Goal: Task Accomplishment & Management: Manage account settings

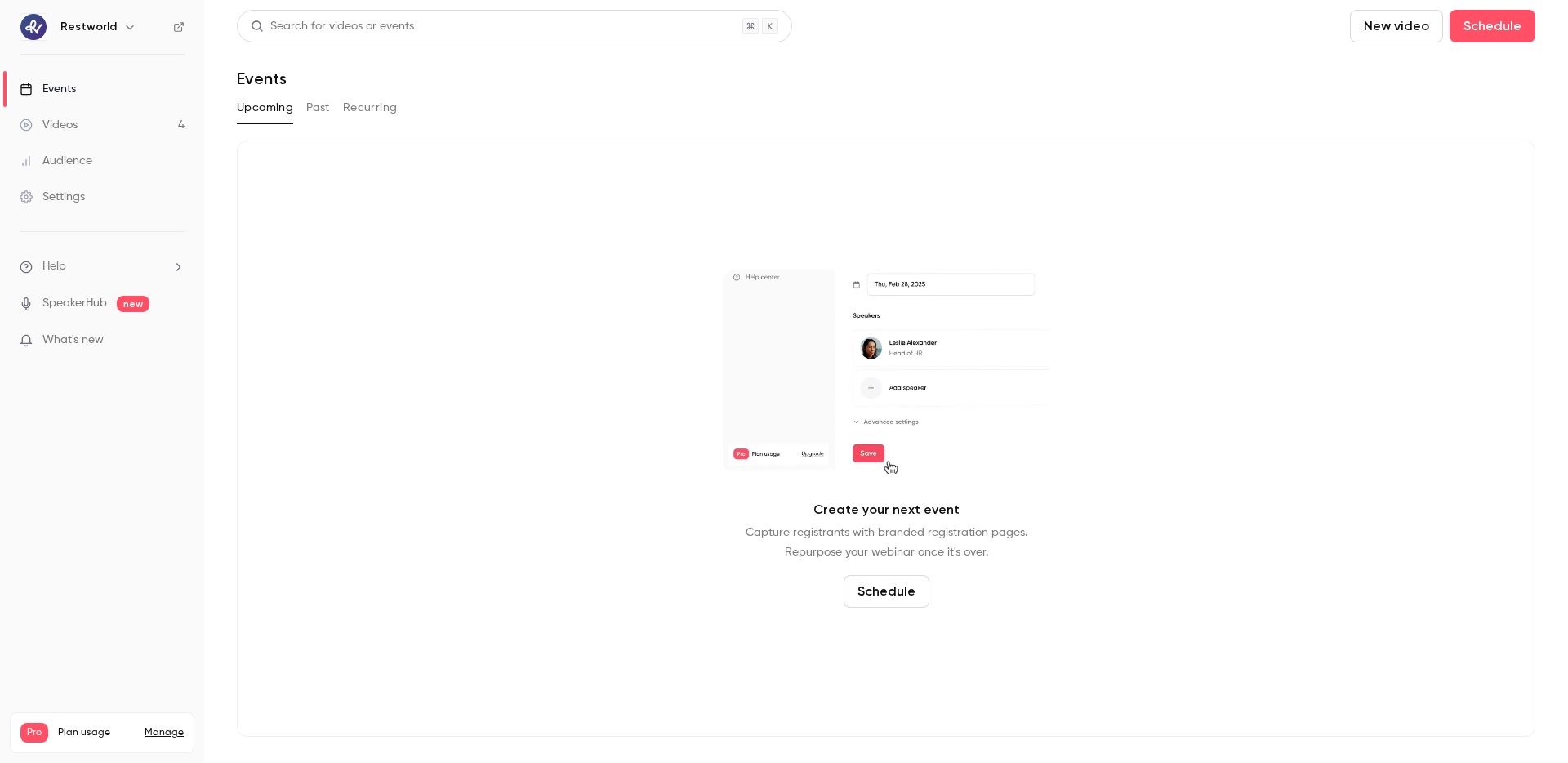
click at [122, 129] on link "Videos 4" at bounding box center [102, 124] width 205 height 36
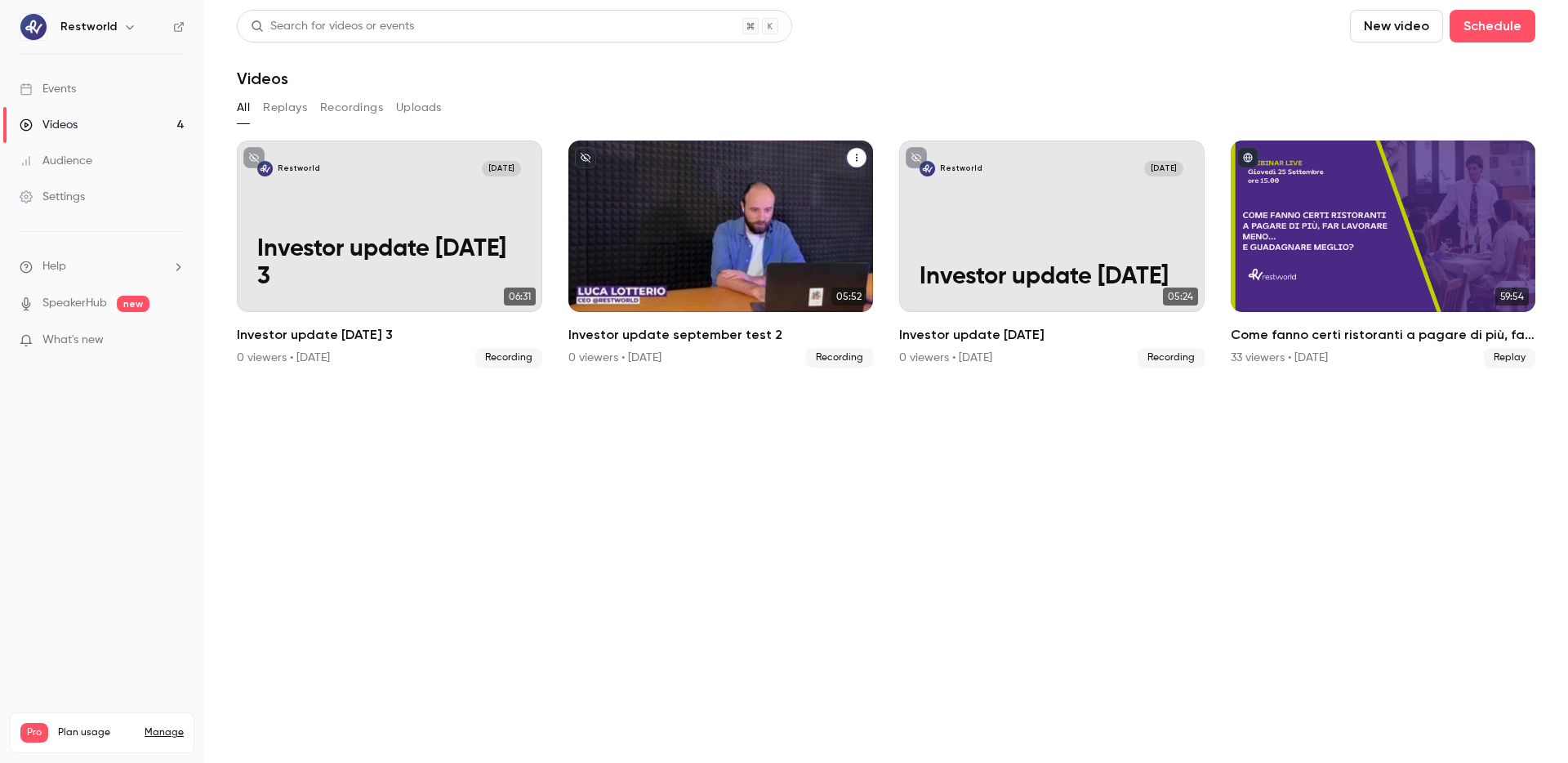
click at [860, 153] on icon "Investor update september test 2" at bounding box center [856, 157] width 10 height 10
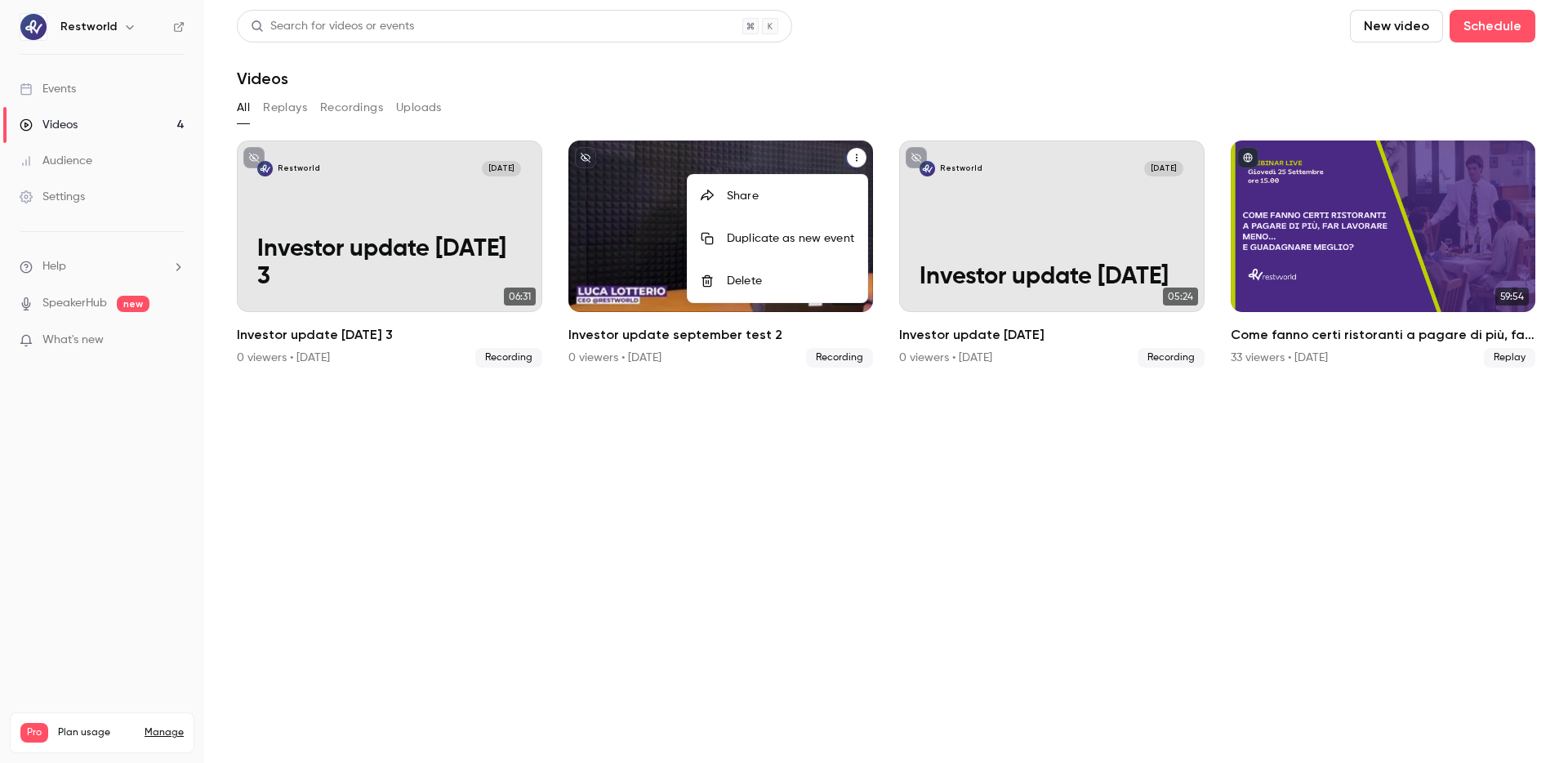
click at [821, 278] on div "Delete" at bounding box center [791, 281] width 127 height 16
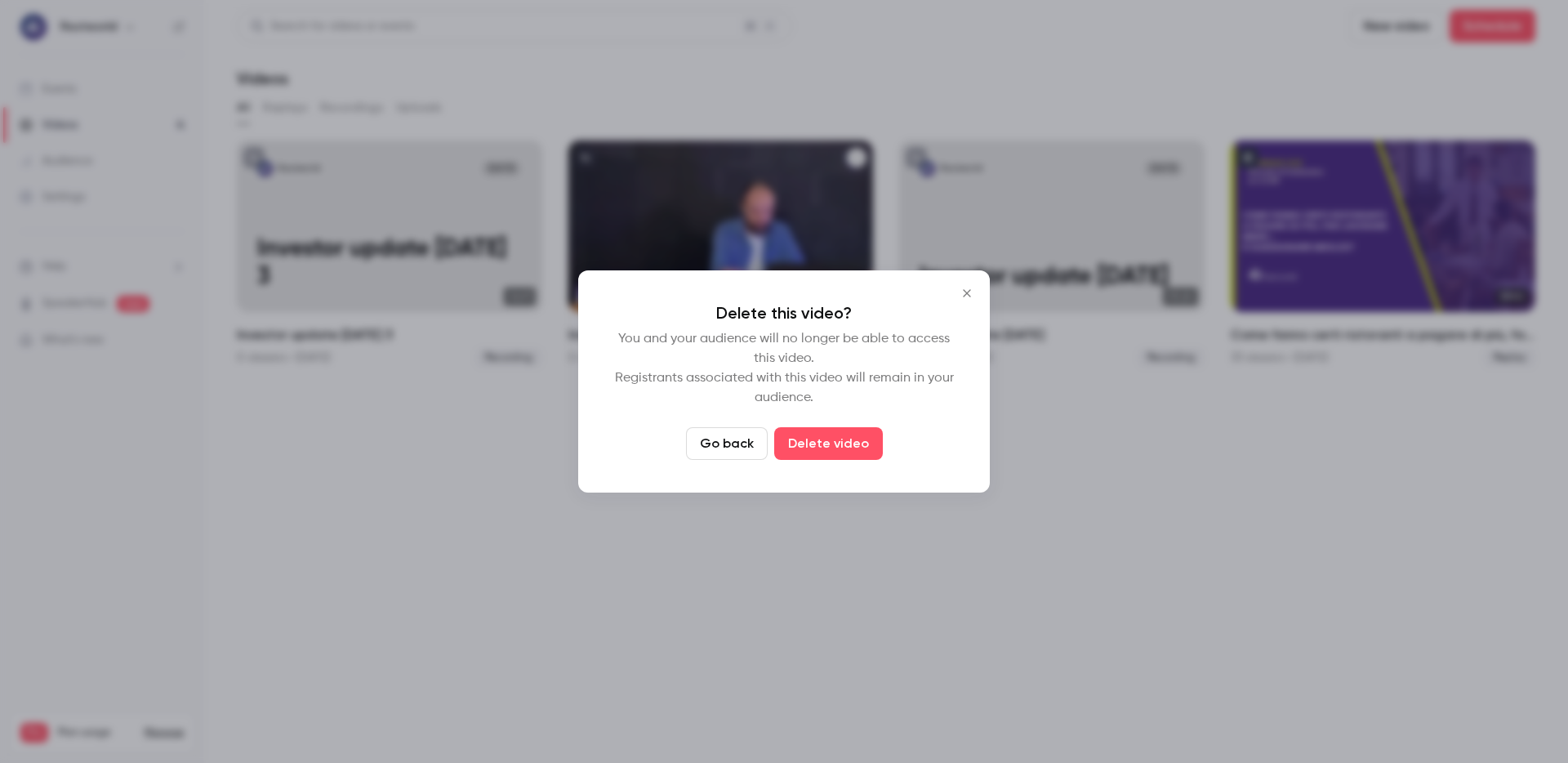
click at [846, 471] on div "Delete this video? You and your audience will no longer be able to access this …" at bounding box center [784, 382] width 412 height 222
click at [846, 453] on button "Delete video" at bounding box center [828, 444] width 108 height 33
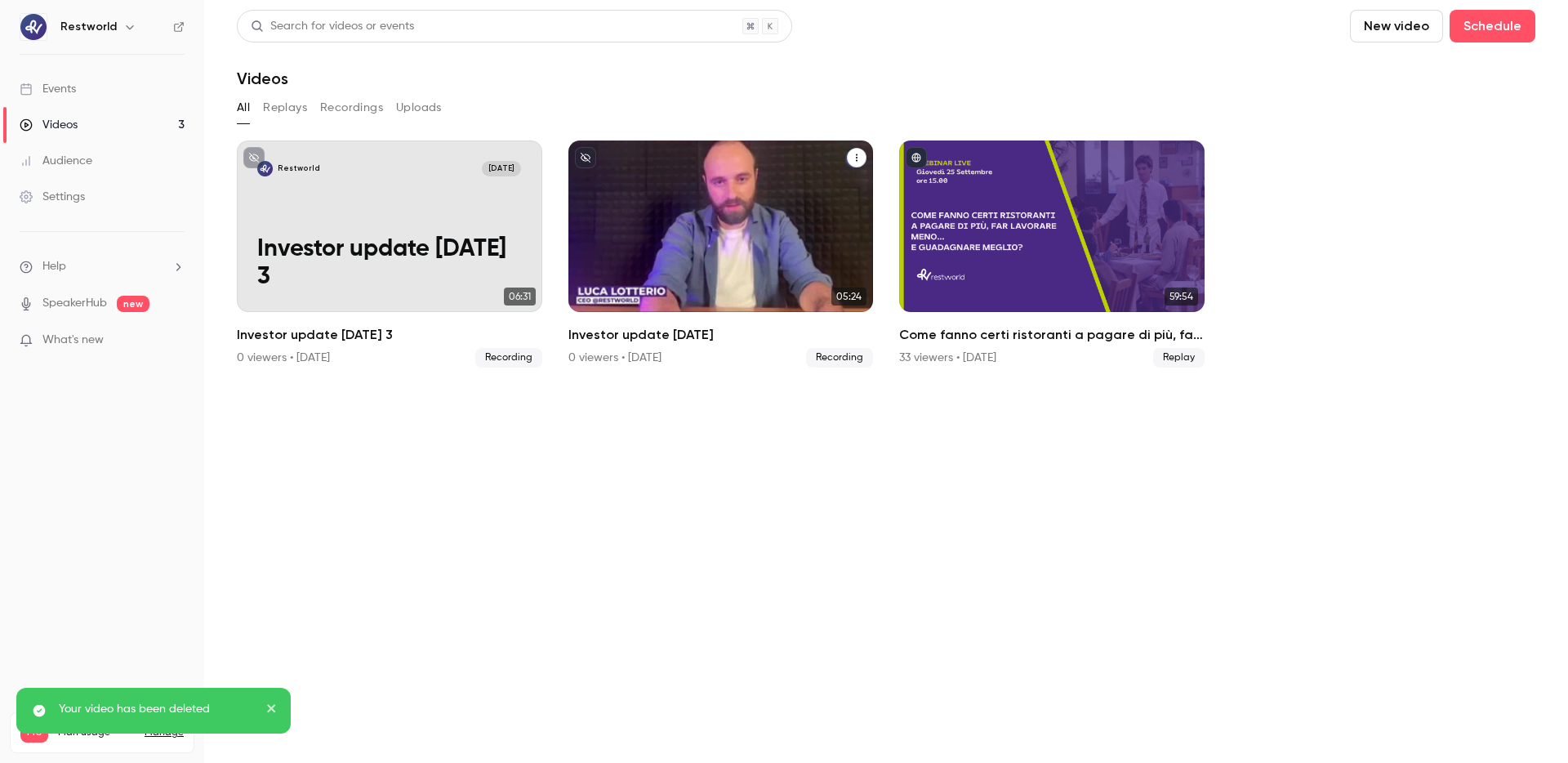
click at [858, 154] on icon "Investor update september 2025" at bounding box center [856, 157] width 10 height 10
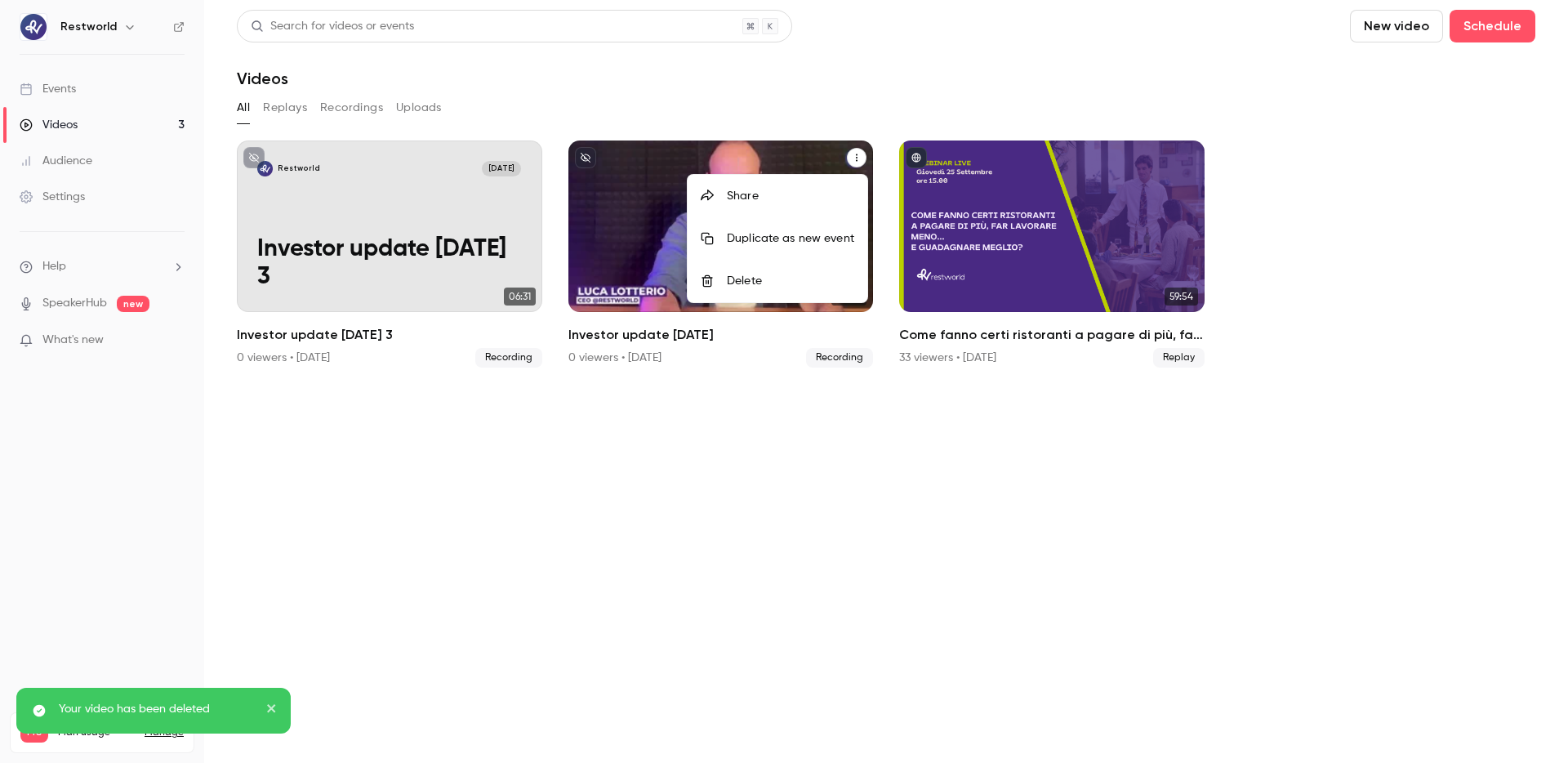
click at [808, 277] on div "Delete" at bounding box center [791, 281] width 127 height 16
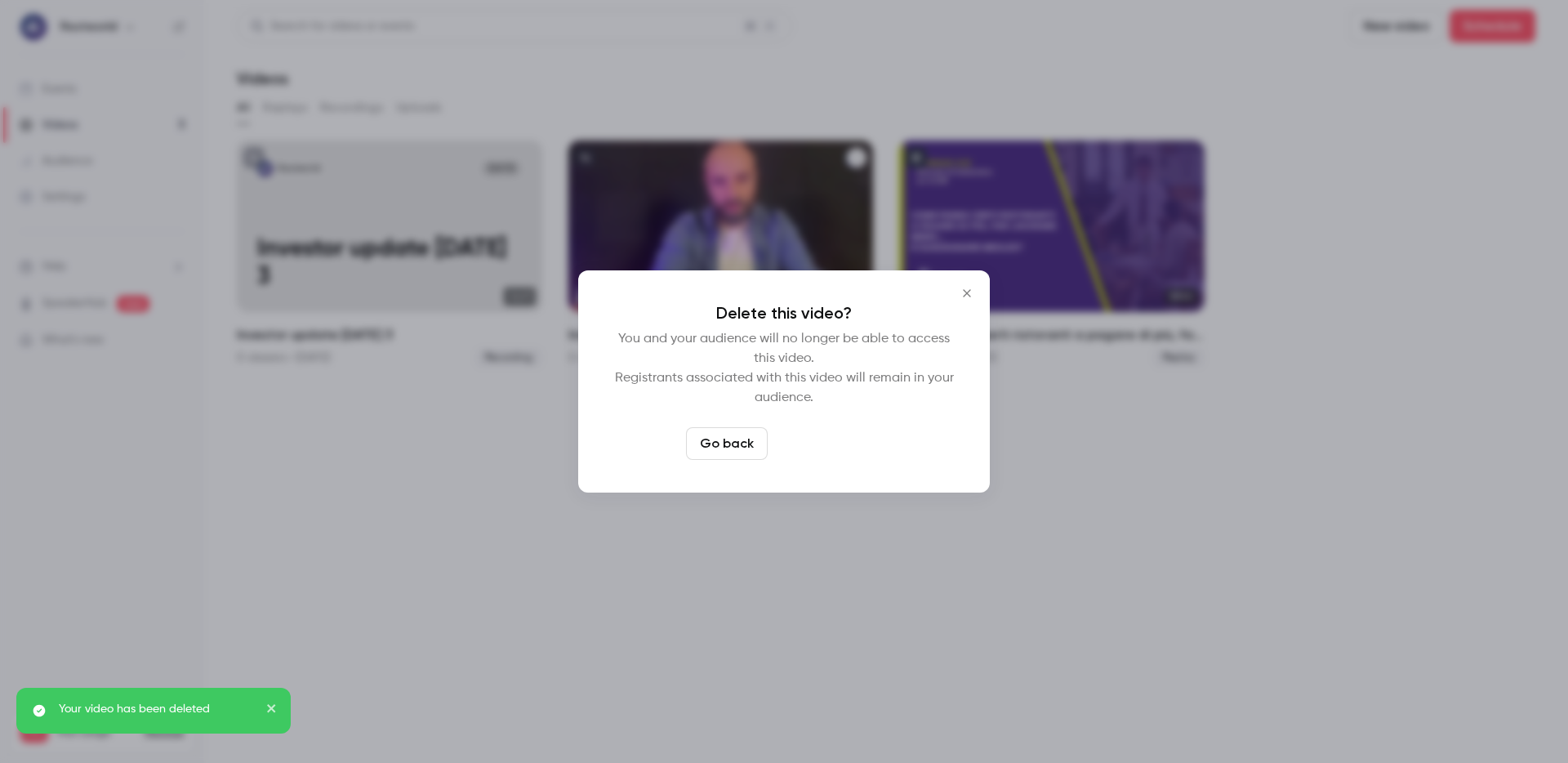
click at [844, 438] on button "Delete video" at bounding box center [828, 444] width 108 height 33
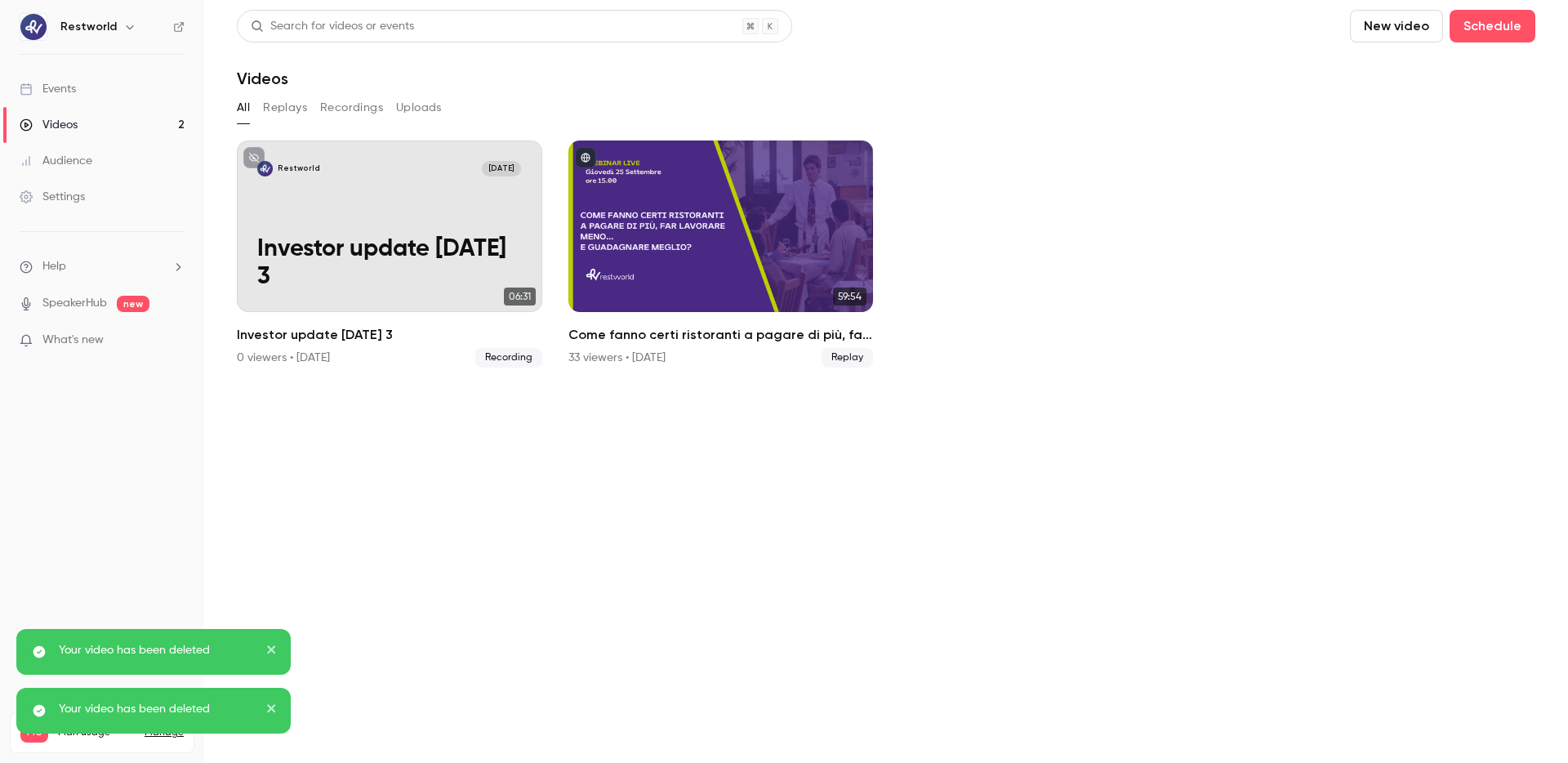
click at [1396, 24] on button "New video" at bounding box center [1396, 26] width 93 height 33
click at [1401, 63] on div "Record" at bounding box center [1456, 71] width 124 height 16
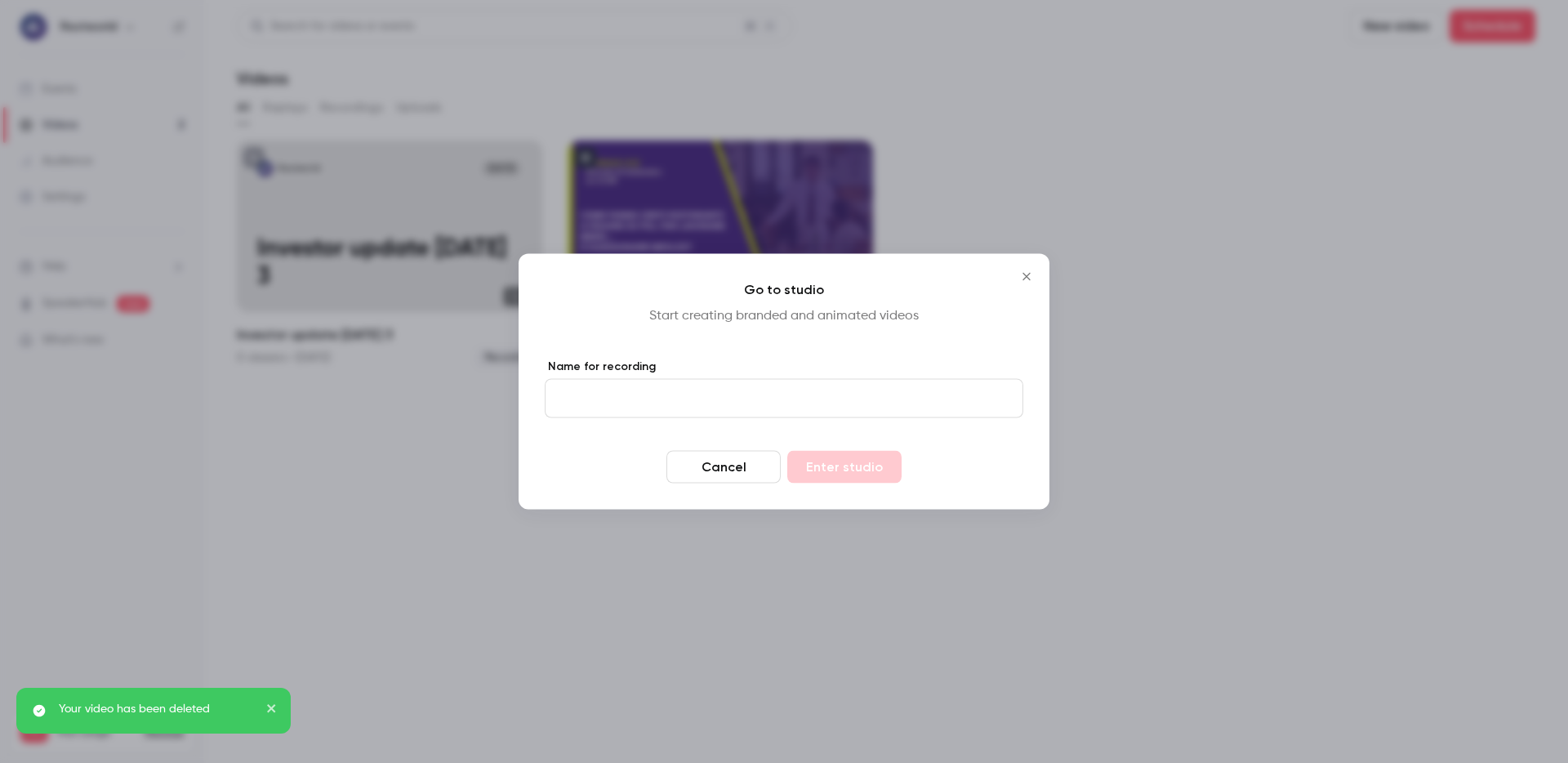
click at [713, 411] on input "Name for recording" at bounding box center [784, 398] width 478 height 39
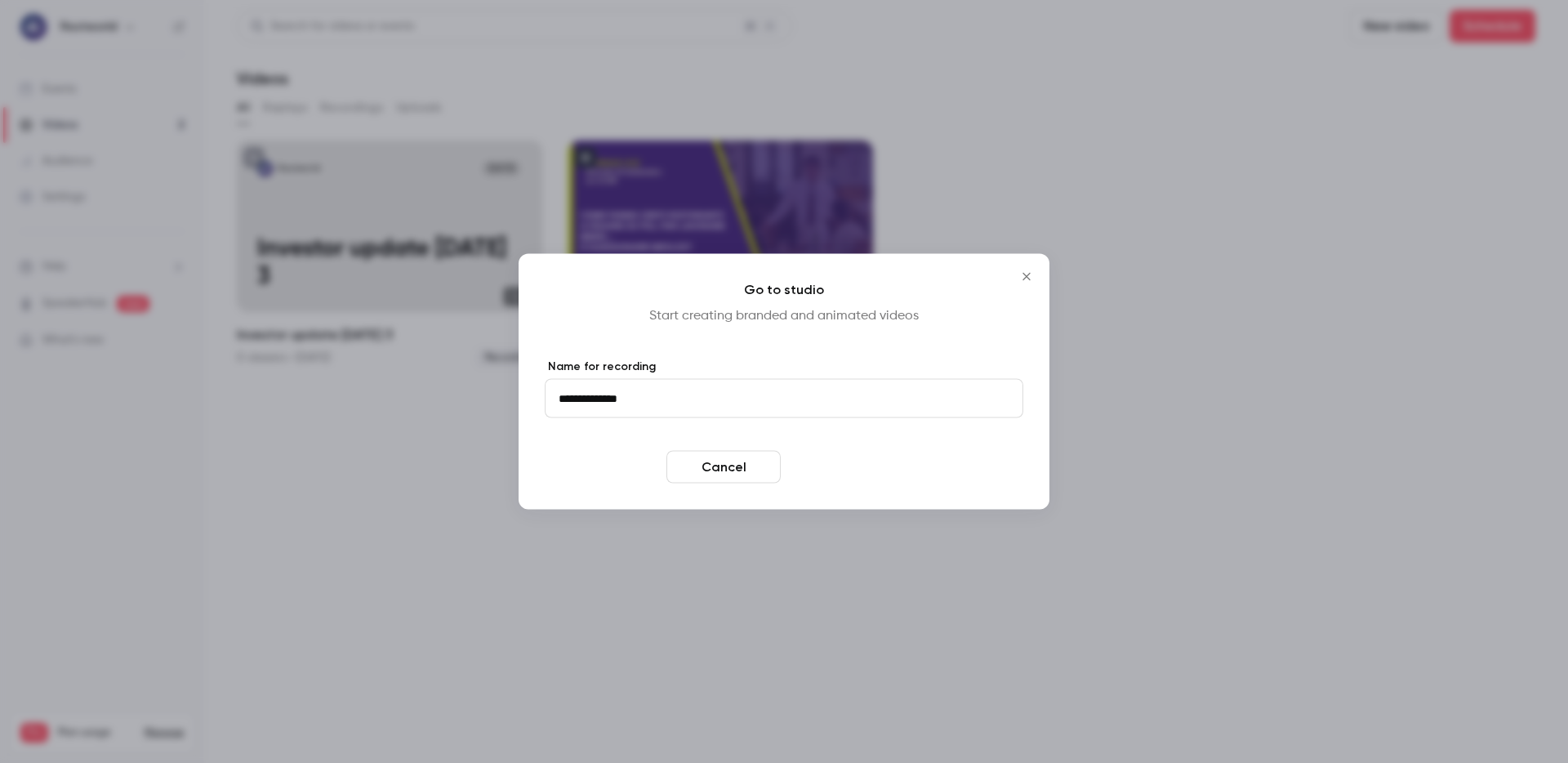
type input "**********"
click at [843, 466] on button "Enter studio" at bounding box center [844, 467] width 114 height 33
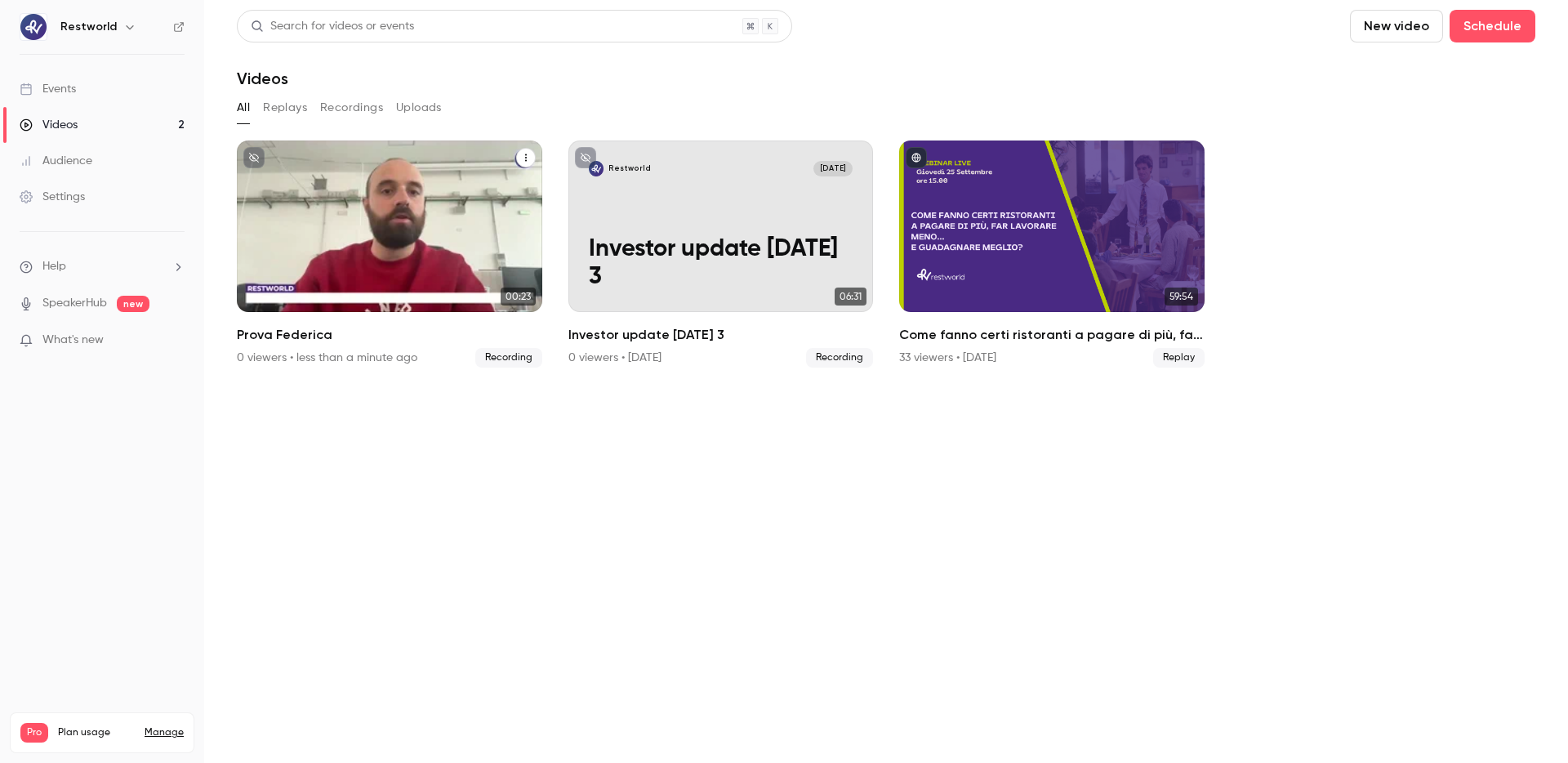
click at [369, 218] on div "Restworld Oct 7 Prova Federica" at bounding box center [389, 226] width 305 height 172
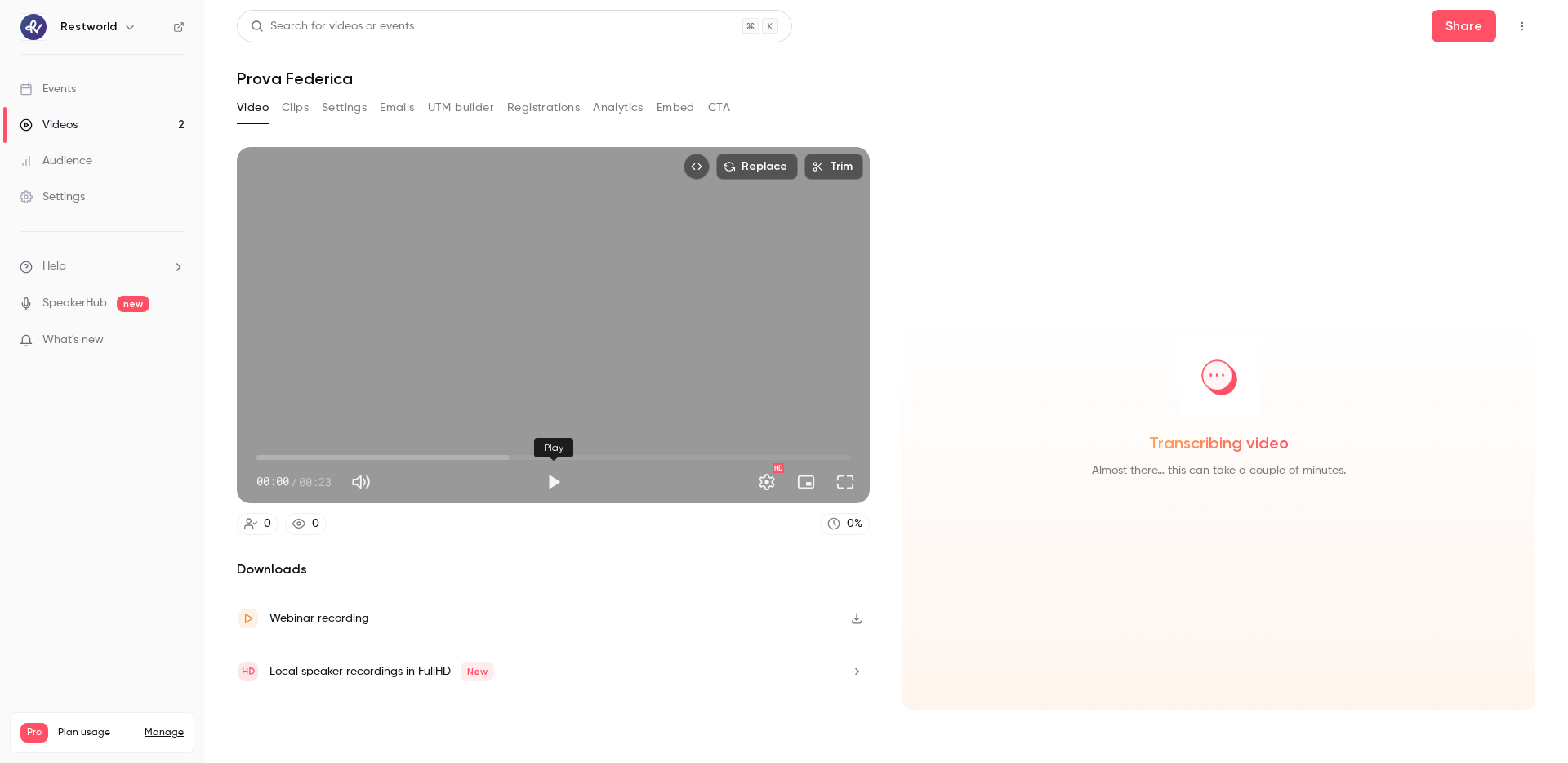
click at [550, 484] on button "Play" at bounding box center [554, 482] width 33 height 33
click at [433, 452] on span "00:02" at bounding box center [553, 458] width 594 height 26
click at [573, 451] on span "00:12" at bounding box center [553, 458] width 594 height 26
click at [677, 454] on span "00:13" at bounding box center [553, 458] width 594 height 26
click at [565, 490] on button "Pause" at bounding box center [554, 482] width 33 height 33
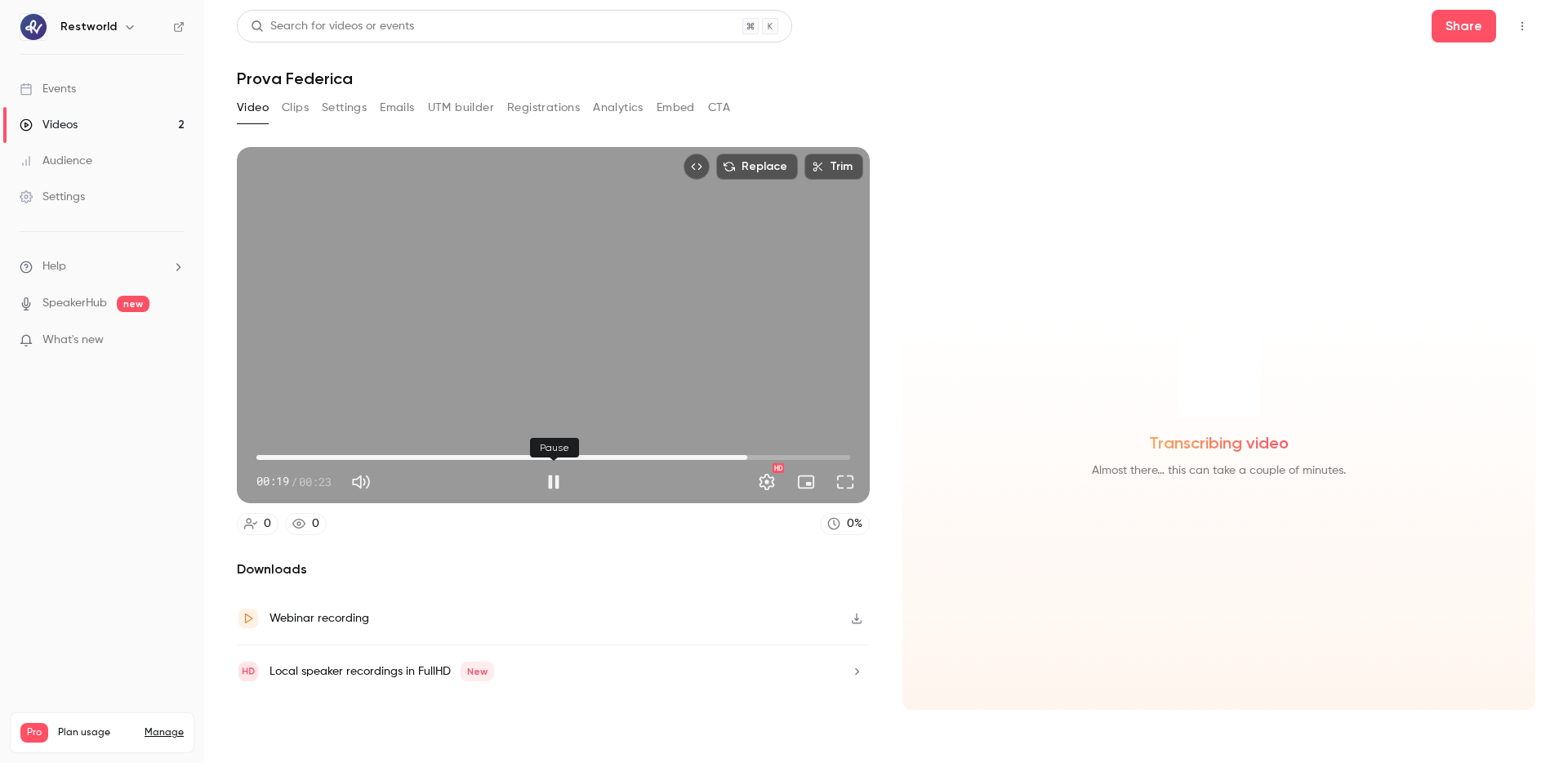
type input "**"
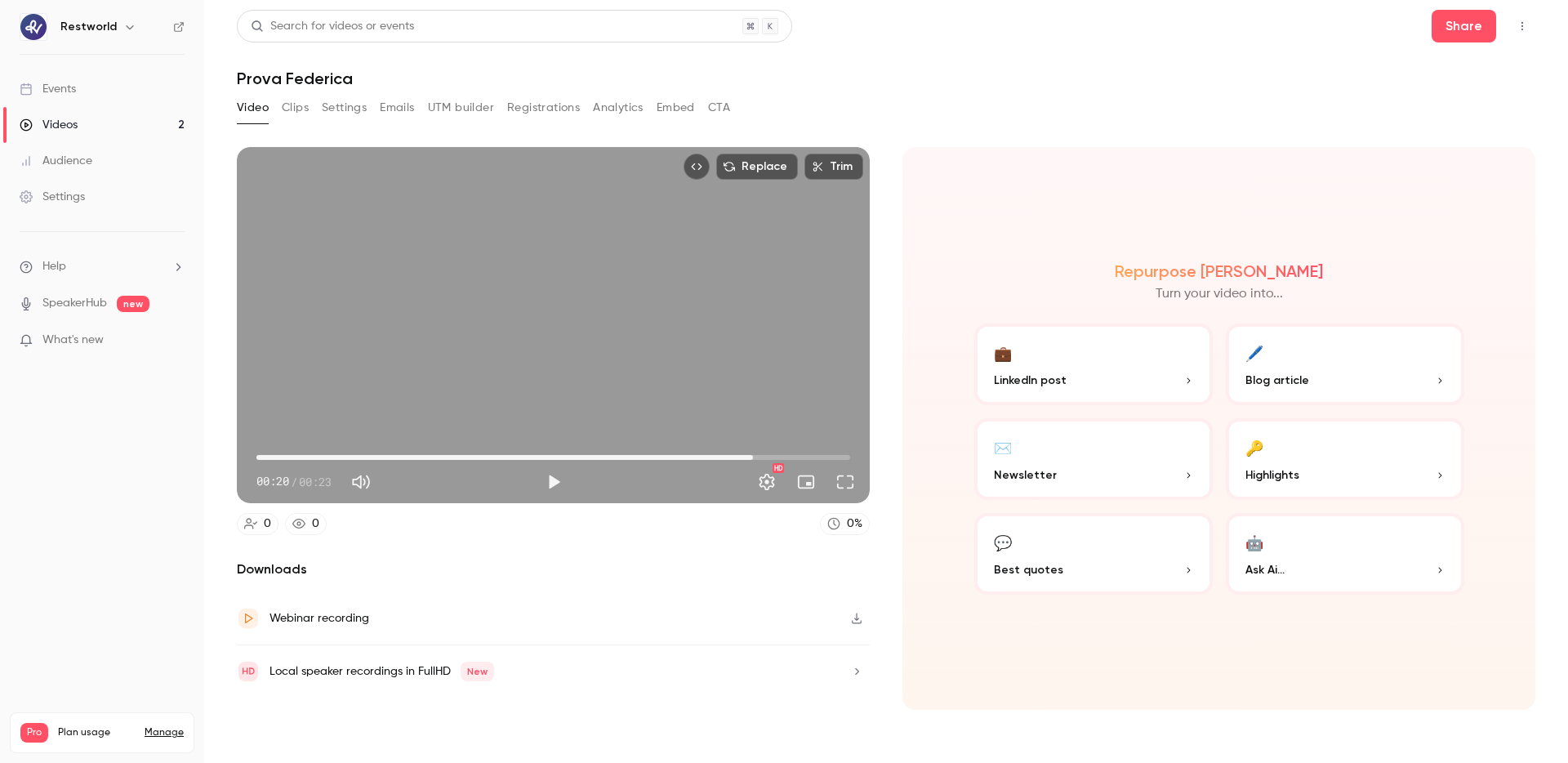
click at [1351, 459] on button "🔑 Highlights" at bounding box center [1345, 460] width 238 height 82
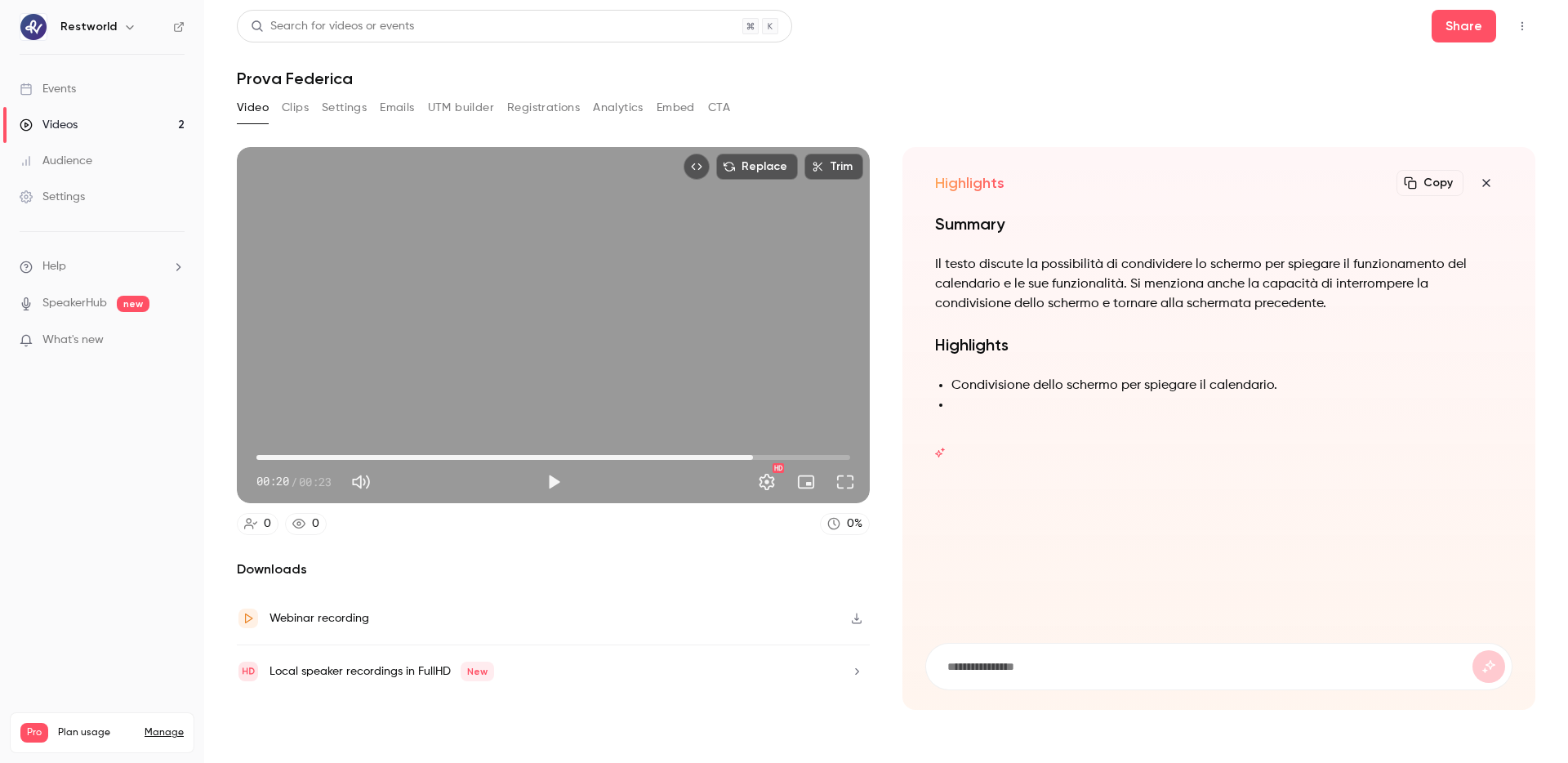
click at [312, 111] on div "Video Clips Settings Emails UTM builder Registrations Analytics Embed CTA" at bounding box center [483, 108] width 493 height 26
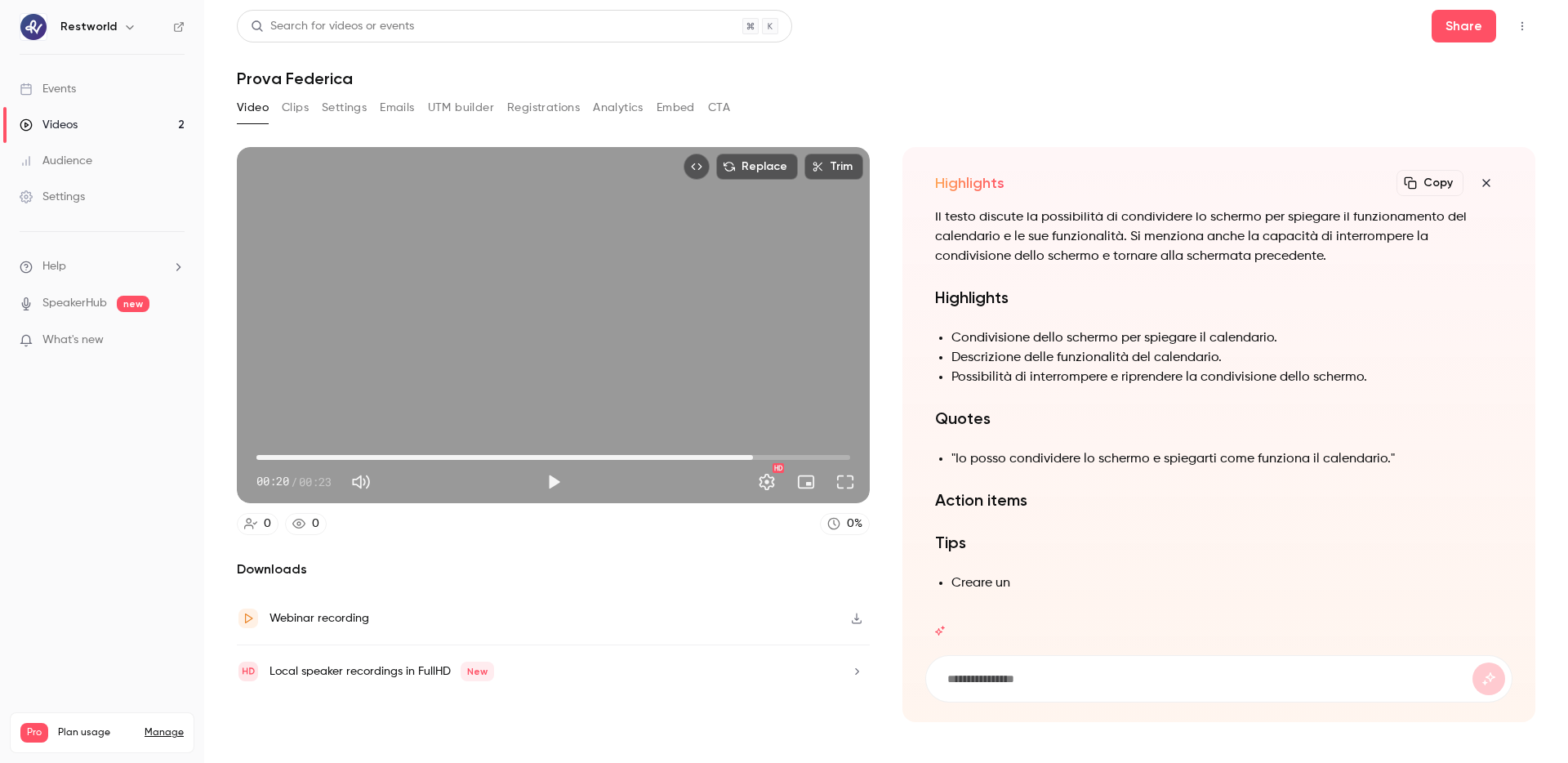
click at [298, 111] on button "Clips" at bounding box center [295, 108] width 27 height 26
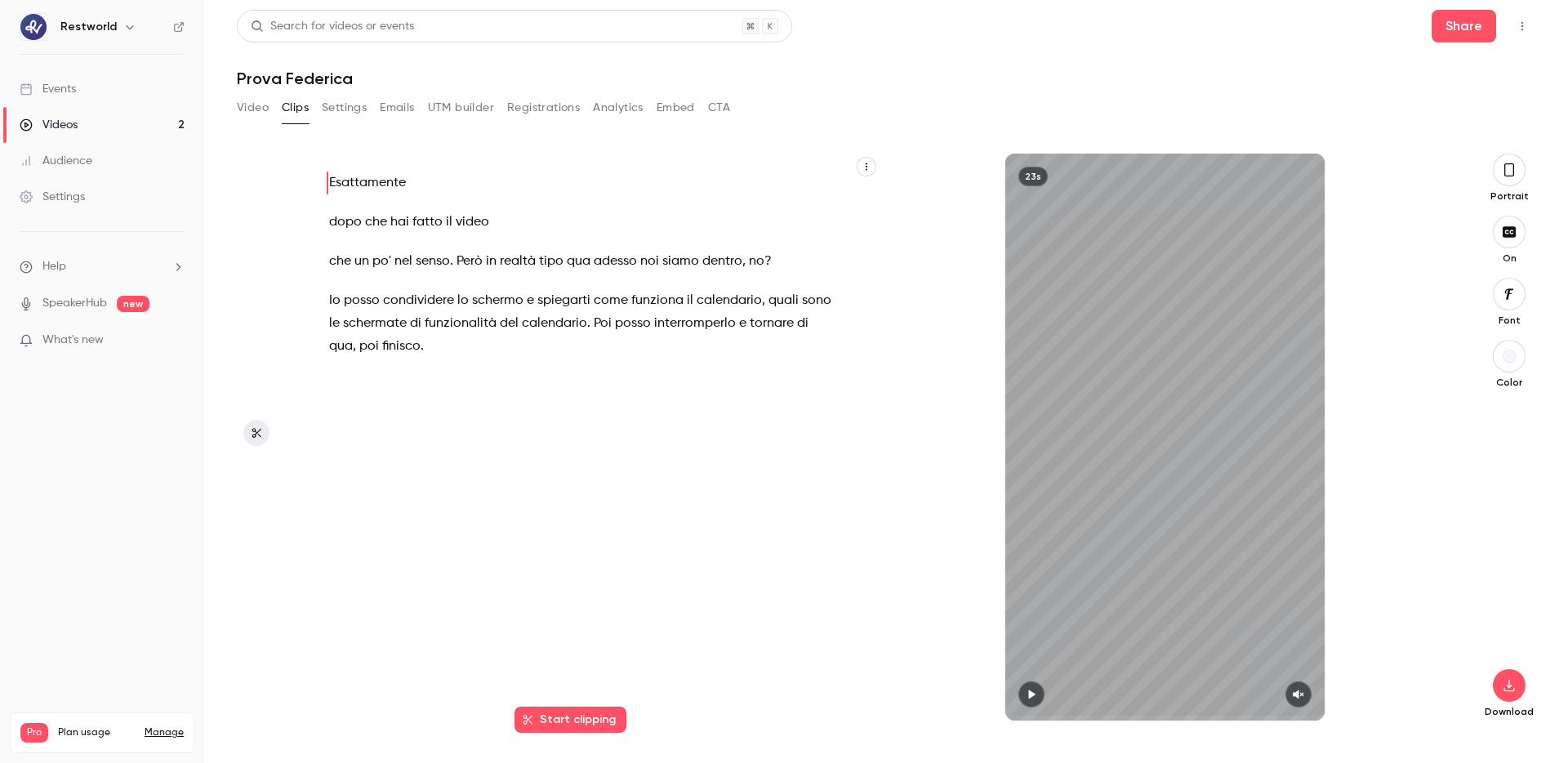
click at [254, 102] on button "Video" at bounding box center [252, 108] width 32 height 26
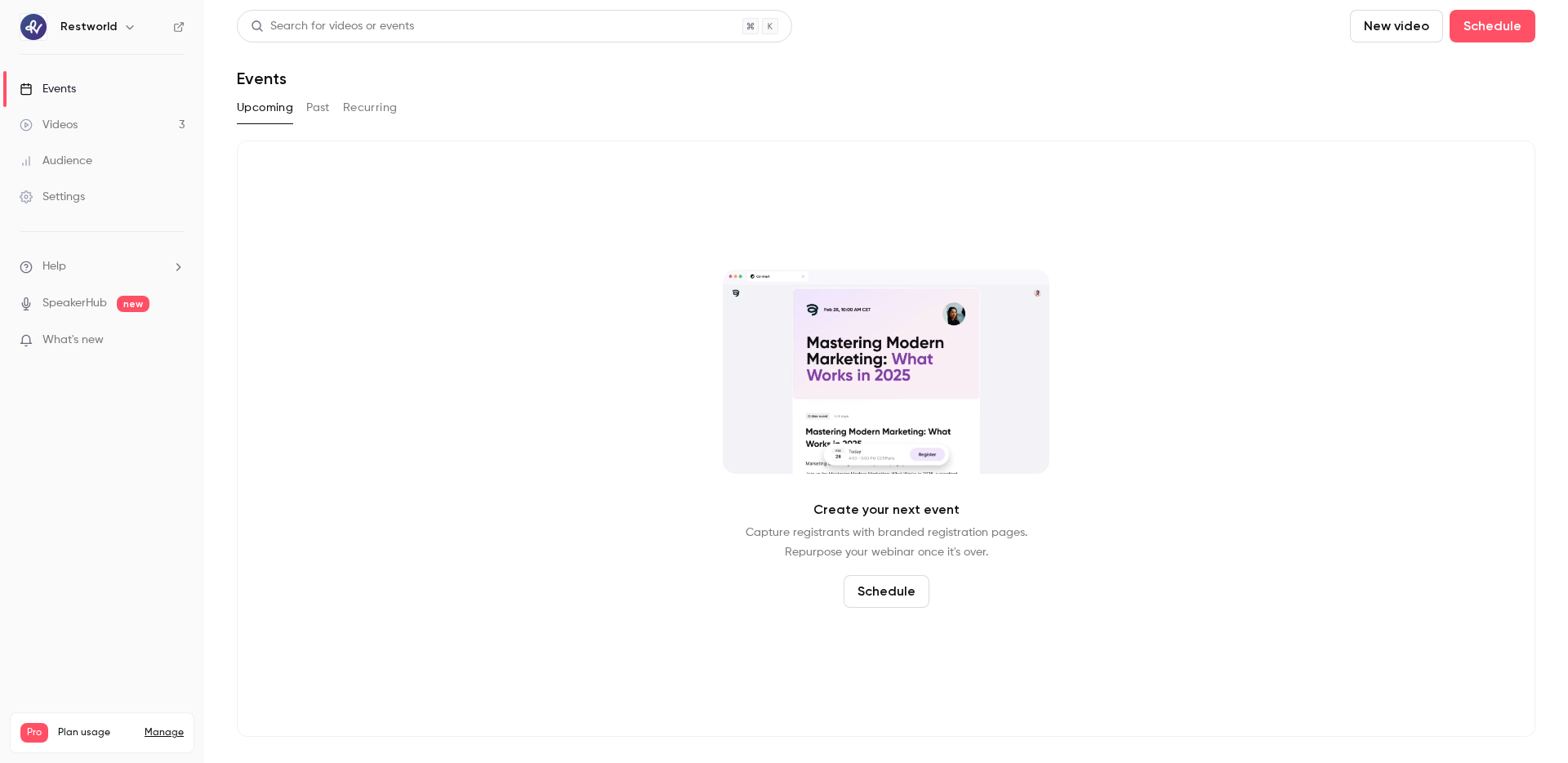
click at [86, 125] on link "Videos 3" at bounding box center [102, 124] width 205 height 36
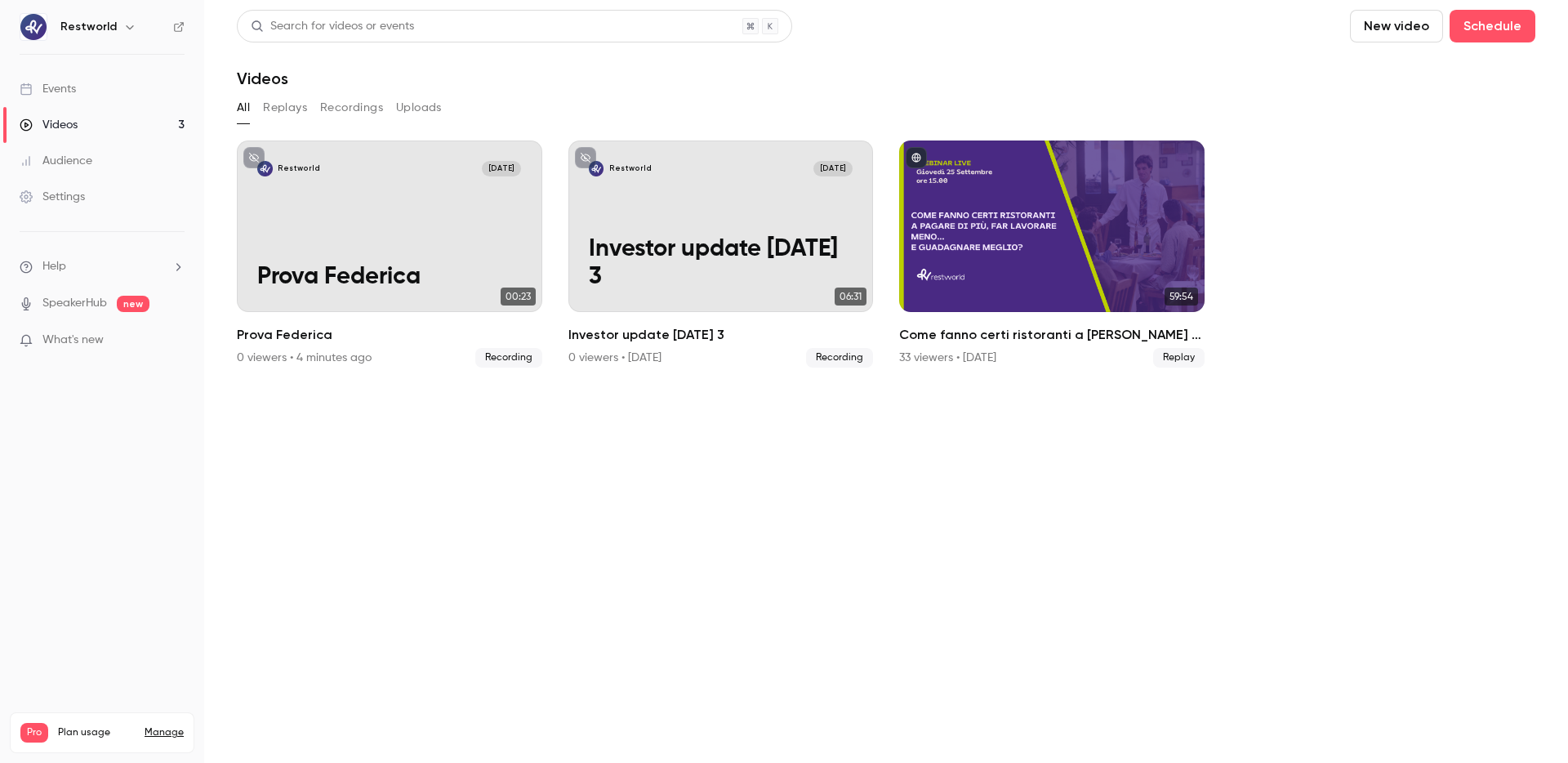
click at [150, 727] on link "Manage" at bounding box center [164, 733] width 39 height 13
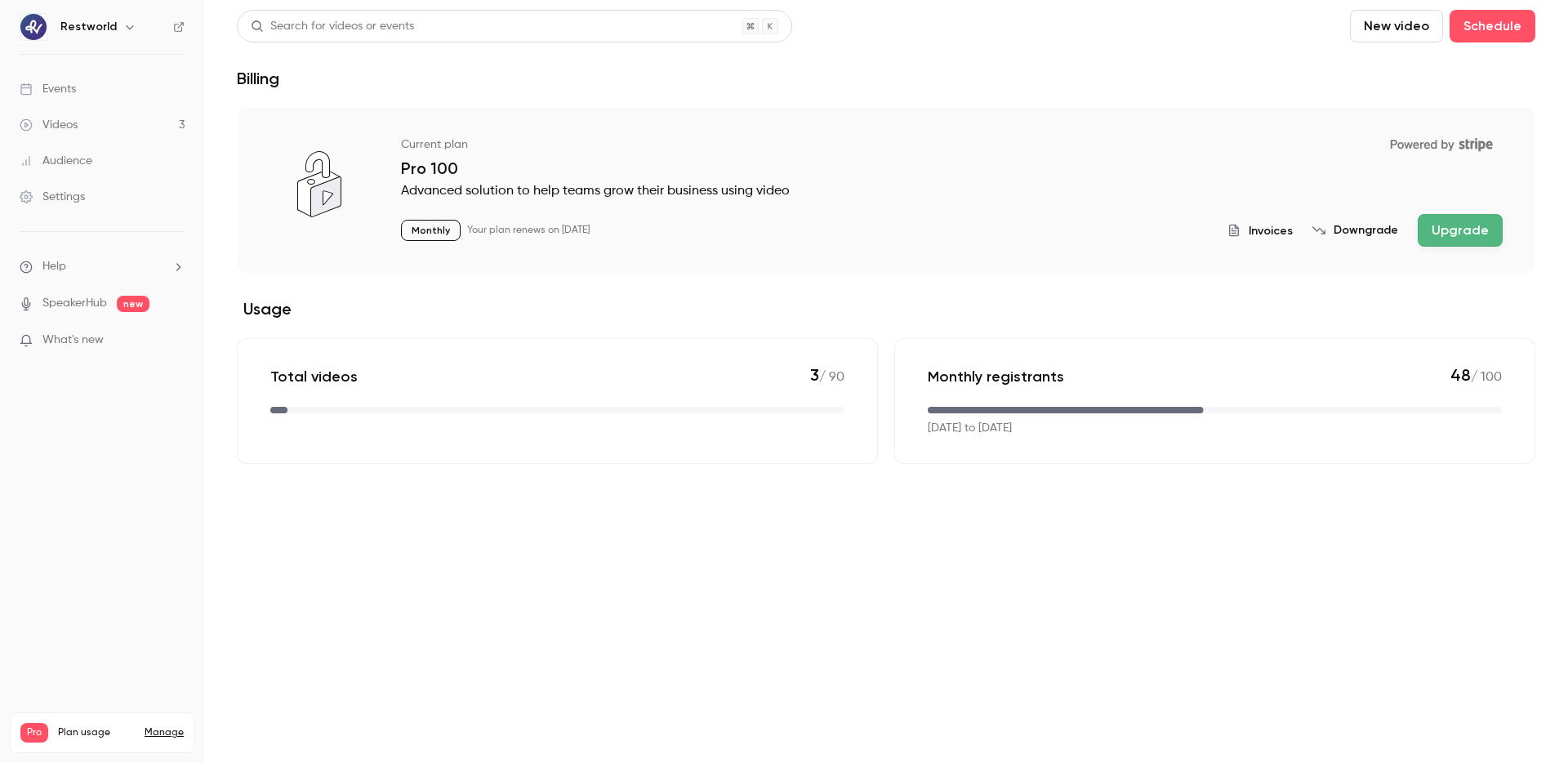
click at [105, 117] on link "Videos 3" at bounding box center [102, 124] width 205 height 36
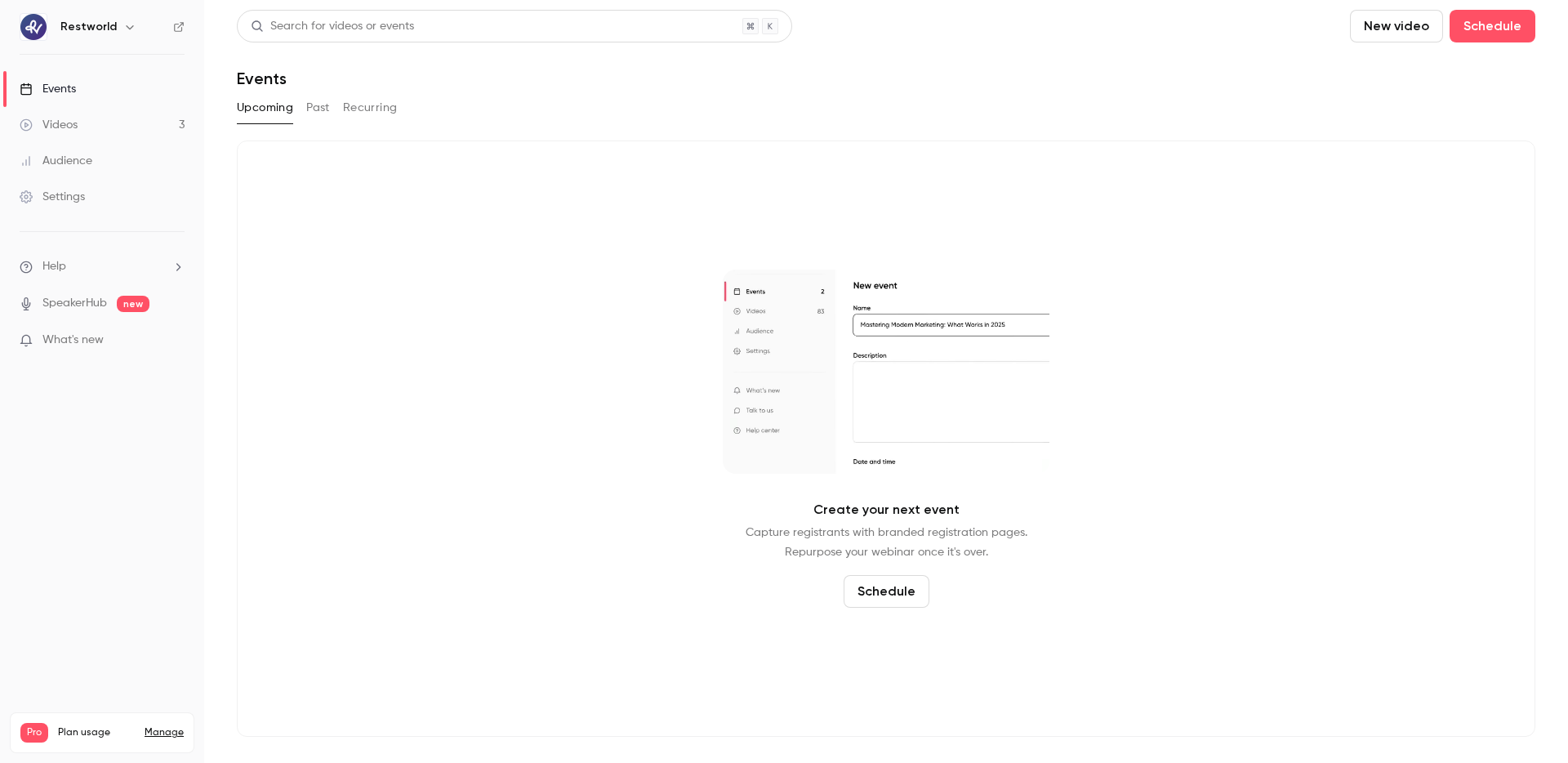
click at [98, 41] on nav "Restworld Events Videos 3 Audience Settings Help SpeakerHub new What's new Pro …" at bounding box center [102, 382] width 205 height 763
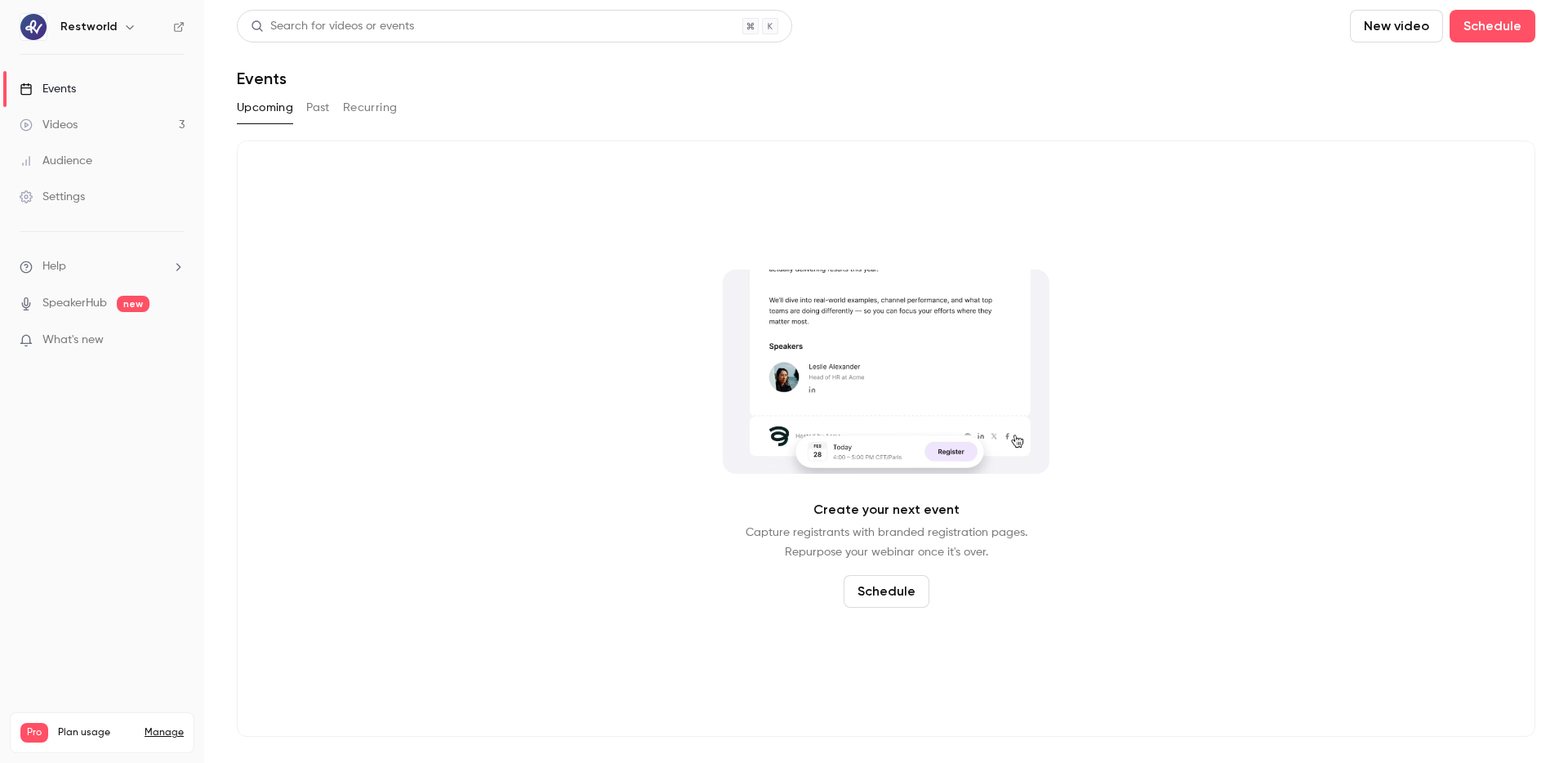
click at [120, 24] on button "button" at bounding box center [130, 27] width 20 height 20
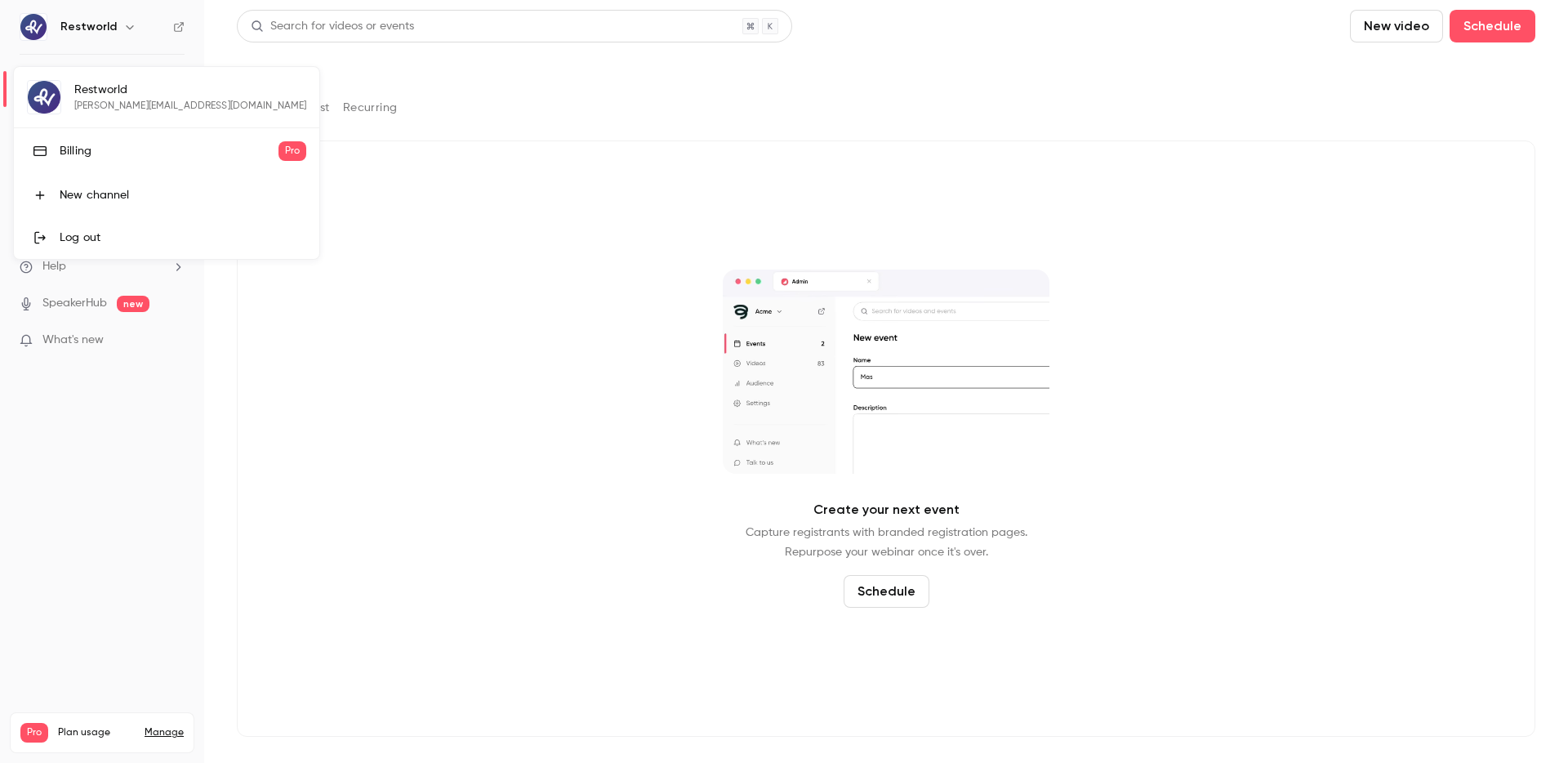
click at [147, 308] on div at bounding box center [784, 382] width 1568 height 763
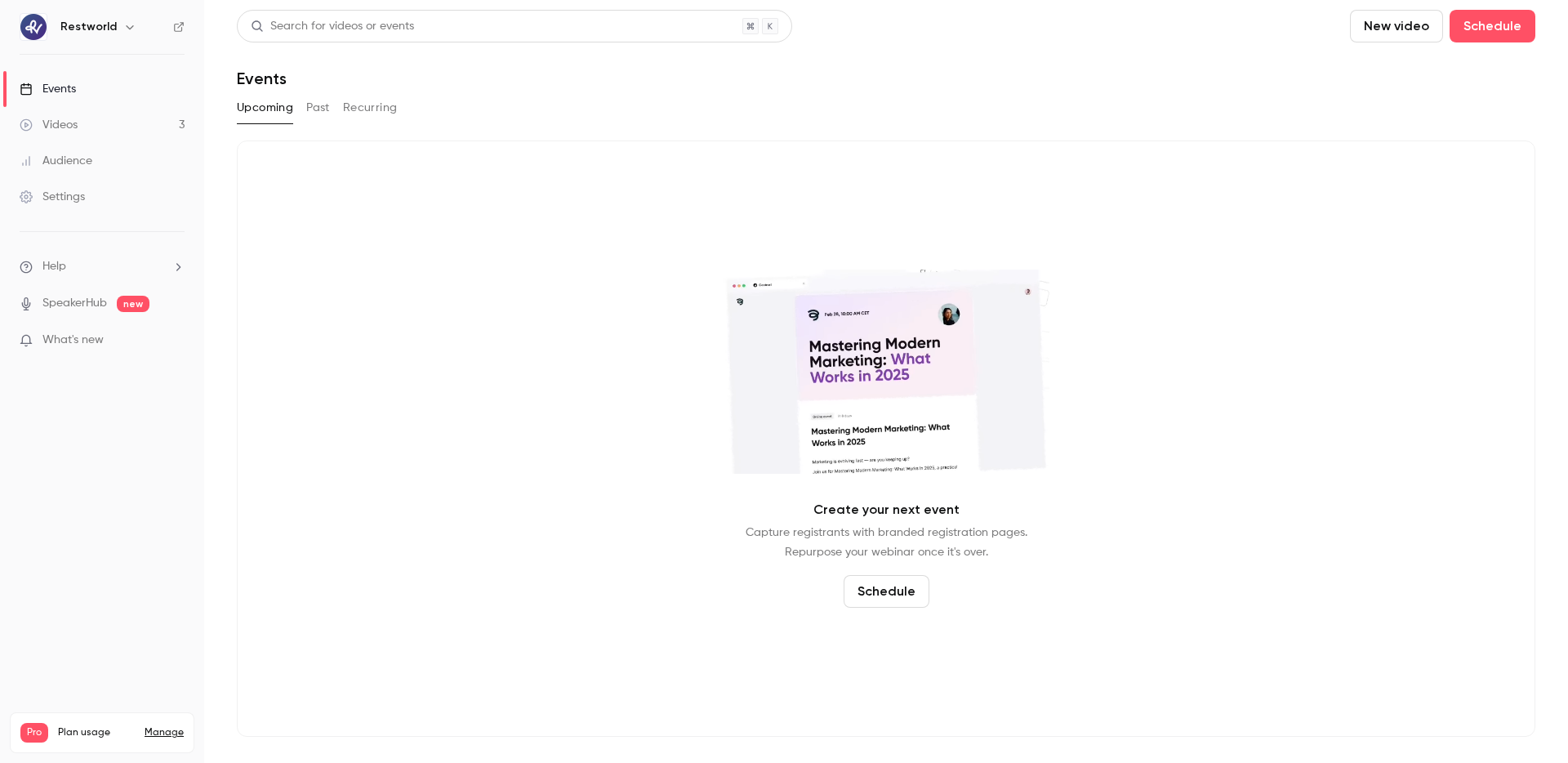
click at [157, 204] on link "Settings" at bounding box center [102, 196] width 205 height 36
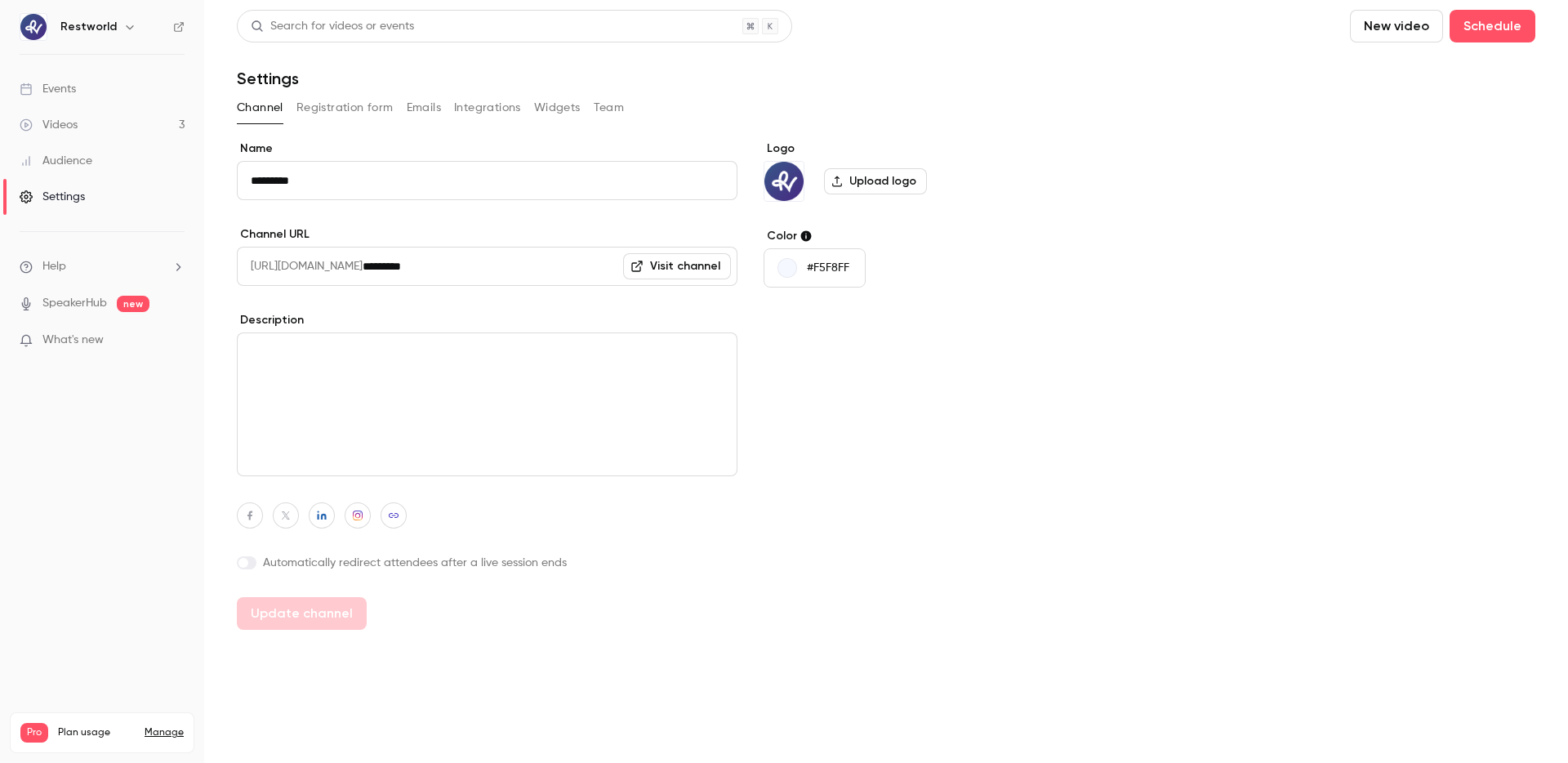
click at [594, 108] on button "Team" at bounding box center [609, 108] width 31 height 26
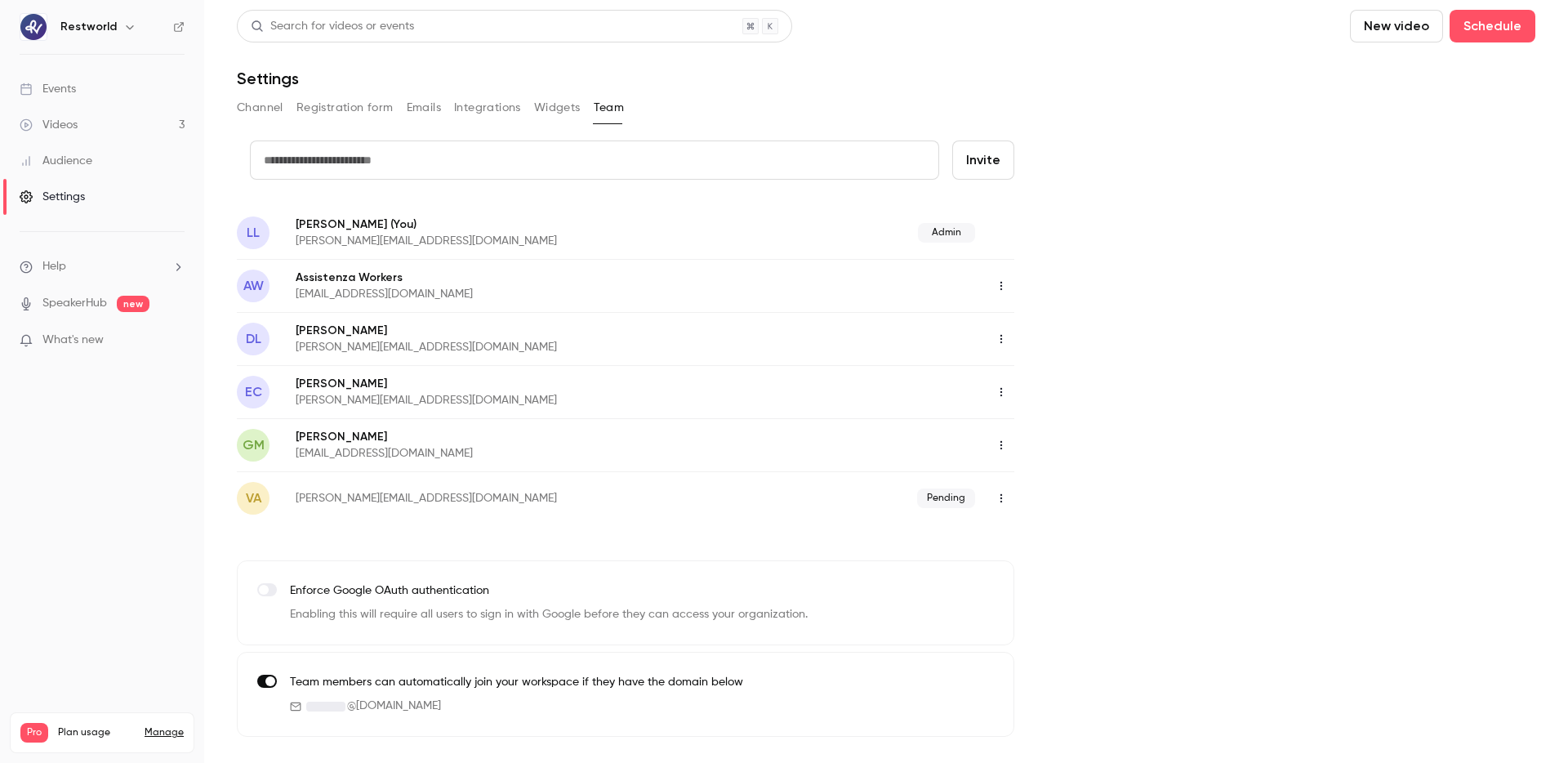
click at [555, 140] on input "text" at bounding box center [594, 160] width 689 height 39
click at [665, 149] on input "text" at bounding box center [594, 160] width 689 height 39
type input "**********"
click at [976, 149] on button "Invite" at bounding box center [984, 160] width 62 height 39
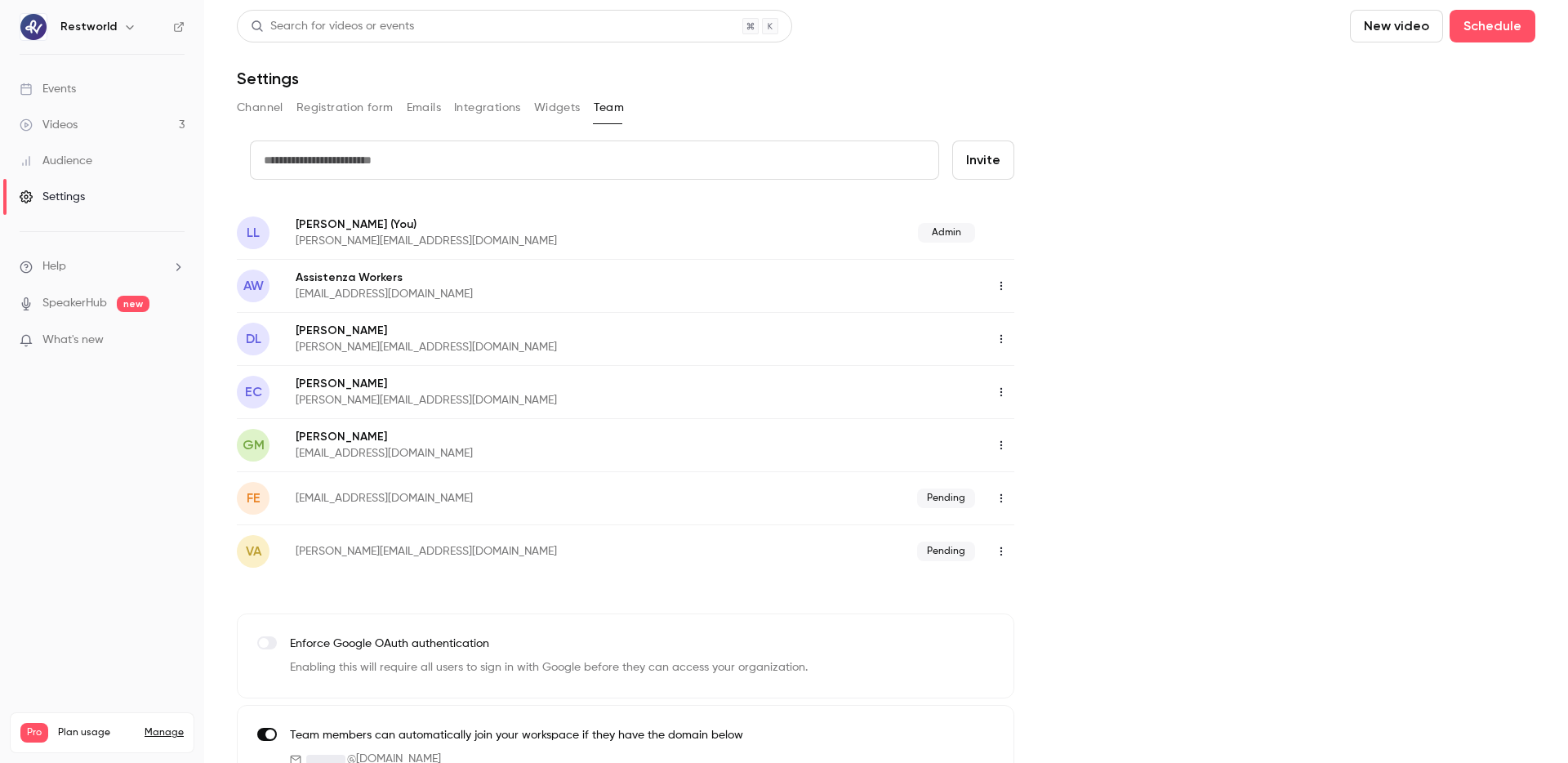
click at [1000, 440] on icon "button" at bounding box center [1001, 445] width 13 height 11
click at [1051, 536] on div "Delete member" at bounding box center [1090, 529] width 124 height 16
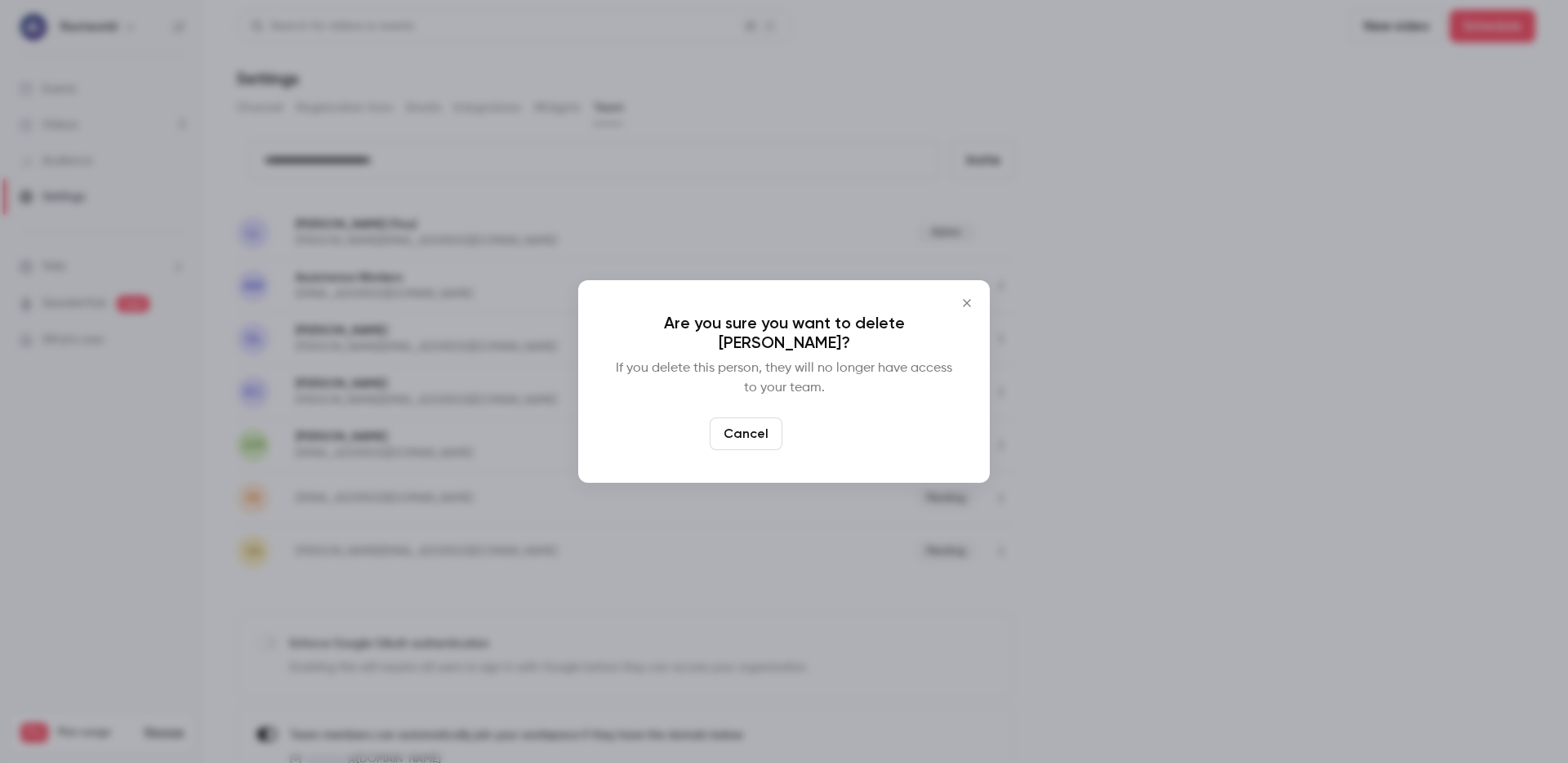
click at [825, 432] on button "Delete" at bounding box center [823, 434] width 70 height 33
